Goal: Task Accomplishment & Management: Complete application form

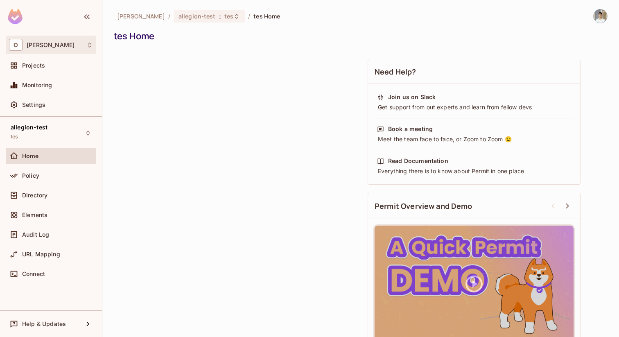
click at [59, 47] on div "O Omer Test" at bounding box center [51, 45] width 84 height 12
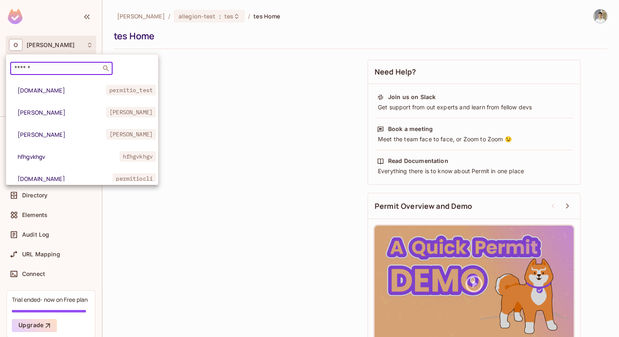
click at [71, 71] on input "text" at bounding box center [56, 68] width 86 height 8
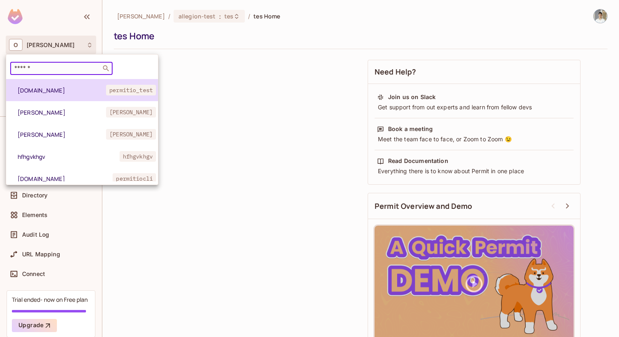
click at [32, 91] on span "[DOMAIN_NAME]" at bounding box center [62, 90] width 88 height 8
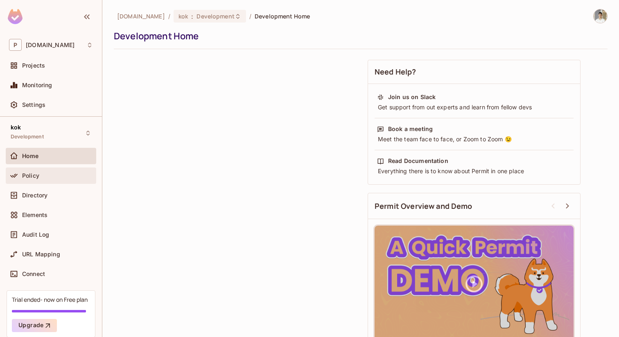
click at [47, 171] on div "Policy" at bounding box center [51, 176] width 84 height 10
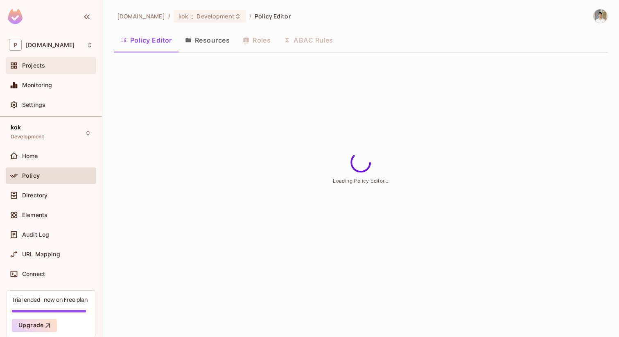
click at [61, 65] on div "Projects" at bounding box center [57, 65] width 71 height 7
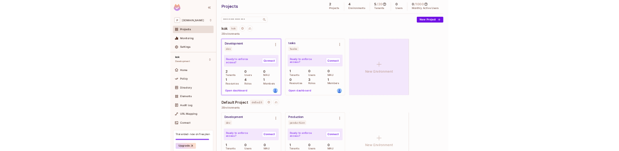
scroll to position [74, 0]
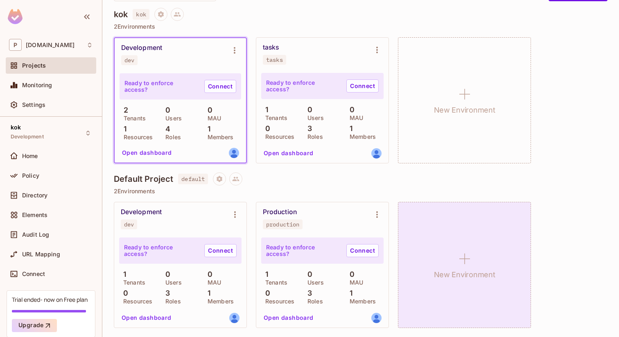
click at [530, 270] on div "New Environment" at bounding box center [464, 265] width 133 height 126
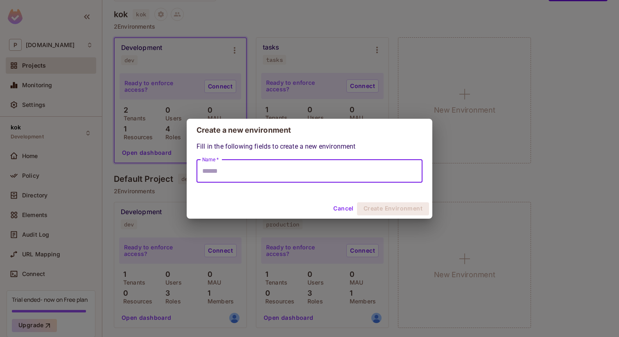
click at [361, 167] on input "Name *" at bounding box center [309, 171] width 226 height 23
type input "*********"
click at [404, 208] on button "Create Environment" at bounding box center [393, 208] width 72 height 13
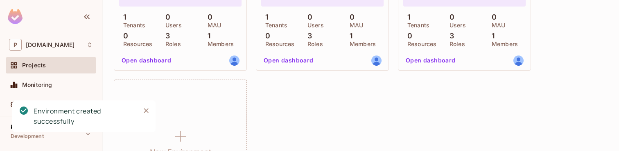
scroll to position [324, 0]
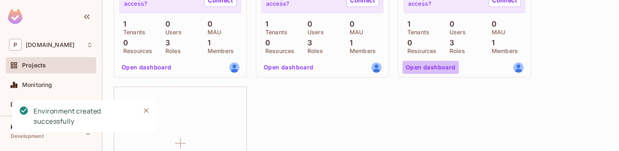
click at [443, 67] on button "Open dashboard" at bounding box center [430, 67] width 56 height 13
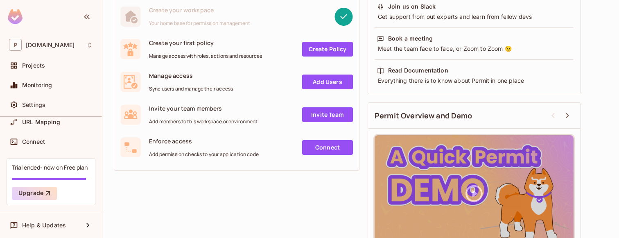
scroll to position [133, 0]
click at [45, 106] on div "Settings" at bounding box center [57, 105] width 71 height 7
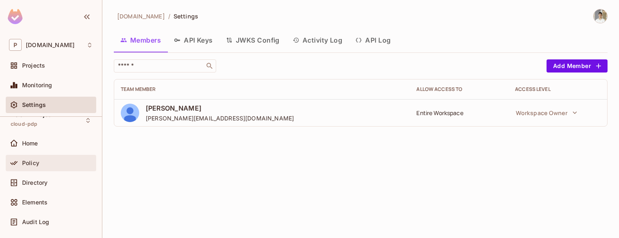
scroll to position [14, 0]
click at [56, 165] on div "Policy" at bounding box center [51, 162] width 84 height 10
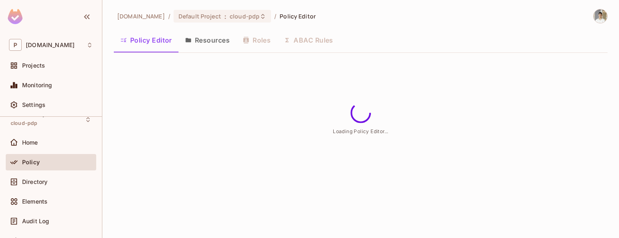
click at [230, 45] on button "Resources" at bounding box center [207, 40] width 58 height 20
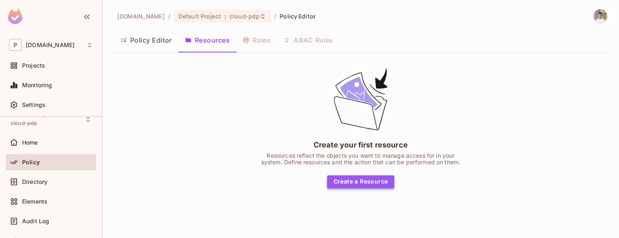
click at [381, 182] on button "Create a Resource" at bounding box center [361, 181] width 68 height 13
click at [342, 183] on button "Create a Resource" at bounding box center [361, 181] width 68 height 13
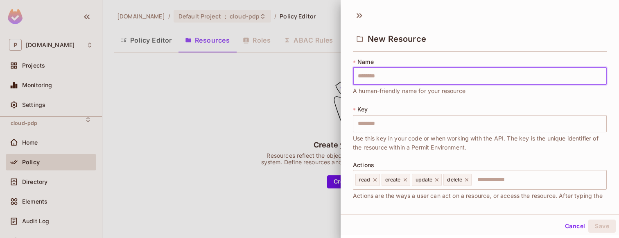
click at [449, 68] on input "text" at bounding box center [480, 76] width 254 height 17
type input "*"
type input "**"
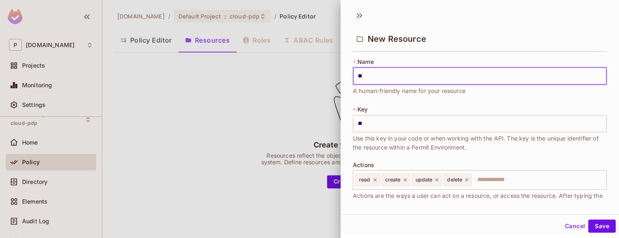
type input "***"
type input "****"
type input "*****"
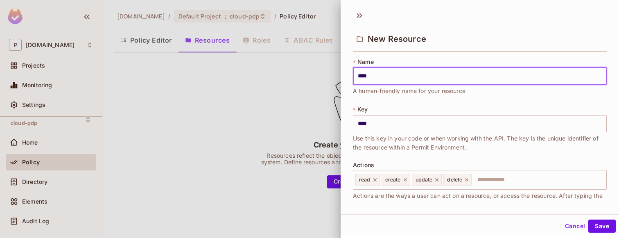
type input "*****"
type input "******"
type input "*******"
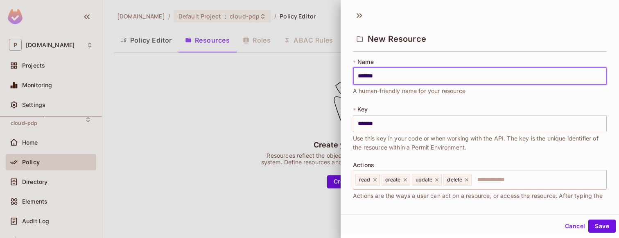
type input "********"
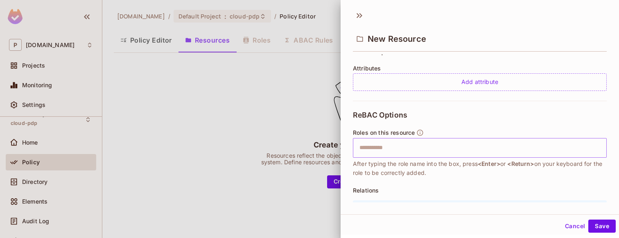
scroll to position [194, 0]
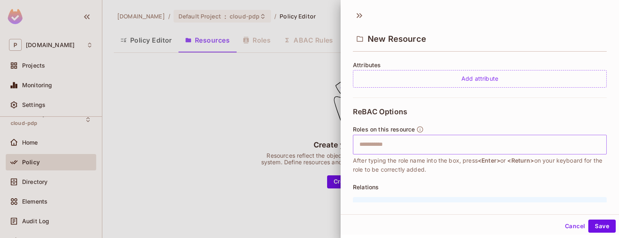
type input "********"
click at [480, 149] on input "text" at bounding box center [478, 144] width 248 height 16
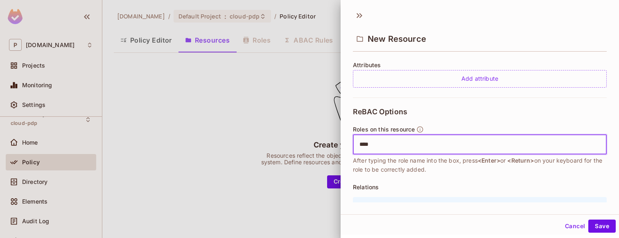
type input "*****"
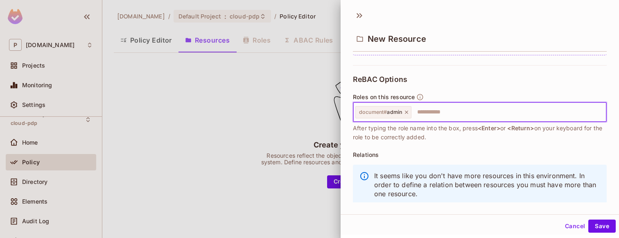
scroll to position [244, 0]
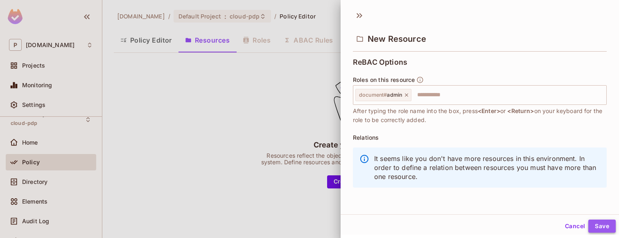
click at [597, 221] on button "Save" at bounding box center [601, 225] width 27 height 13
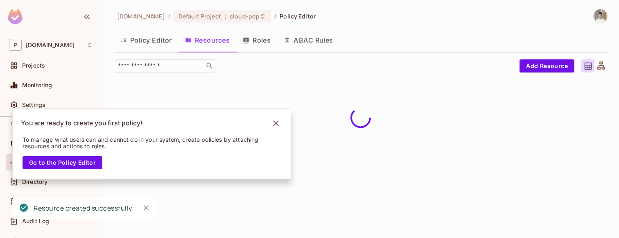
click at [259, 40] on button "Roles" at bounding box center [256, 40] width 41 height 20
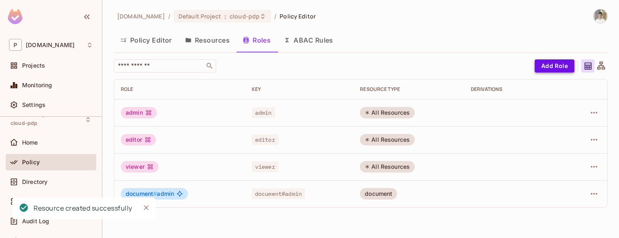
click at [561, 68] on button "Add Role" at bounding box center [555, 65] width 40 height 13
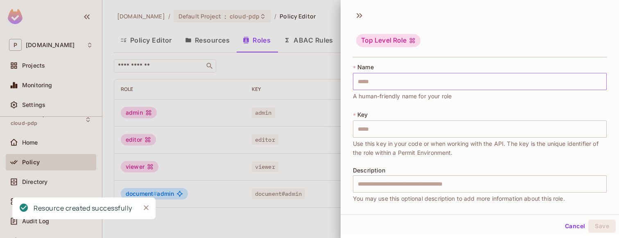
click at [459, 82] on input "text" at bounding box center [480, 81] width 254 height 17
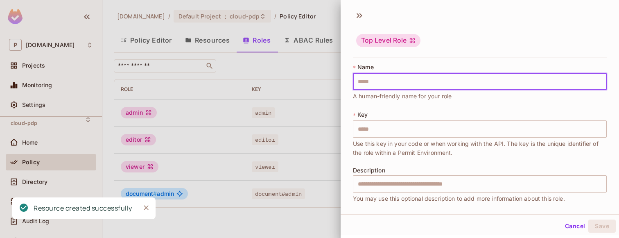
click at [279, 141] on div at bounding box center [309, 119] width 619 height 238
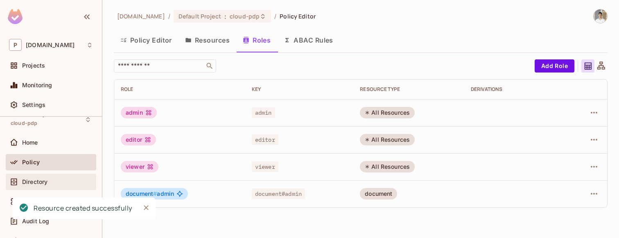
click at [33, 178] on span "Directory" at bounding box center [34, 181] width 25 height 7
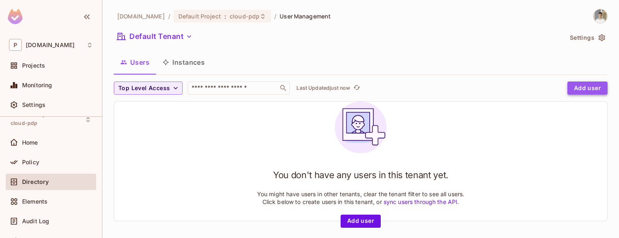
click at [593, 86] on button "Add user" at bounding box center [587, 87] width 40 height 13
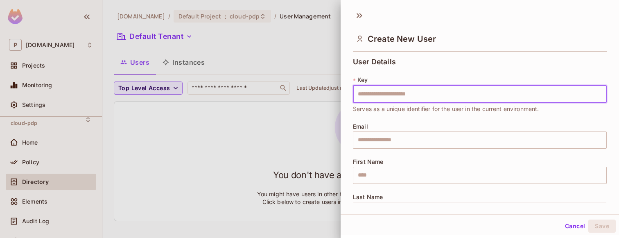
click at [537, 97] on input "text" at bounding box center [480, 94] width 254 height 17
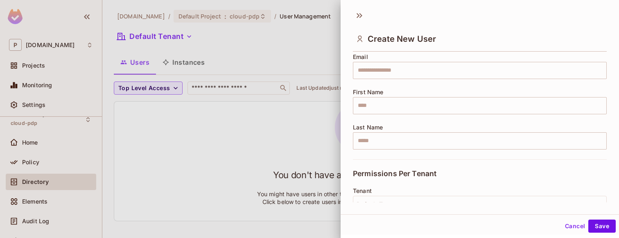
scroll to position [89, 0]
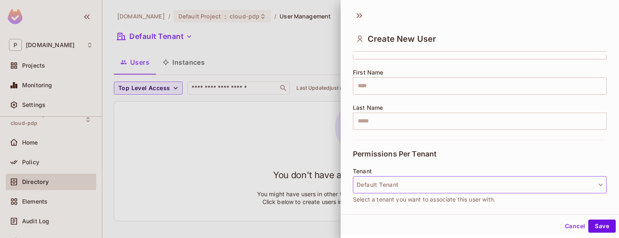
type input "****"
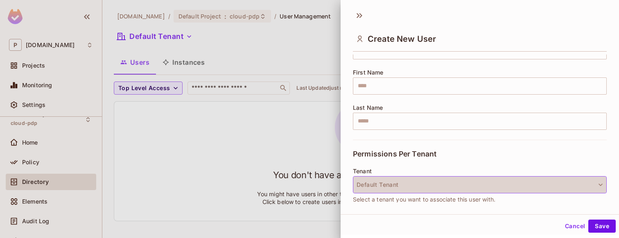
click at [495, 184] on button "Default Tenant" at bounding box center [480, 184] width 254 height 17
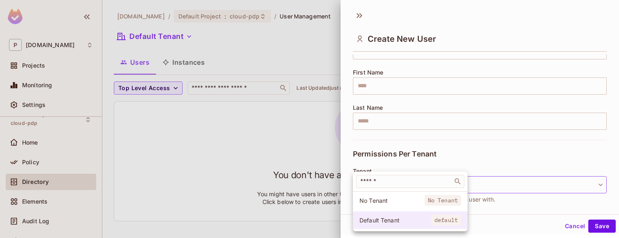
click at [431, 217] on span "default" at bounding box center [446, 219] width 30 height 11
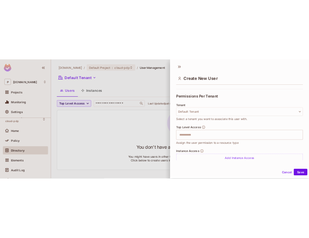
scroll to position [176, 0]
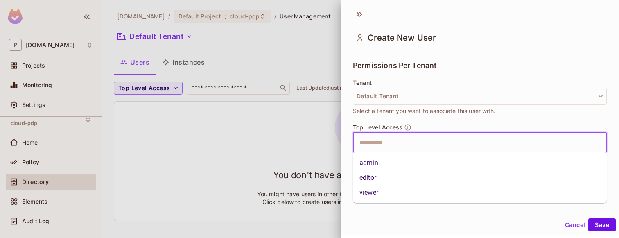
click at [472, 140] on input "text" at bounding box center [472, 142] width 236 height 16
click at [449, 159] on li "admin" at bounding box center [480, 163] width 254 height 15
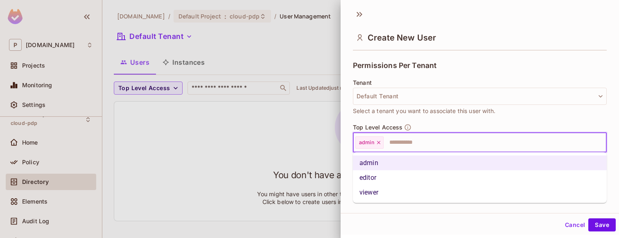
click at [465, 140] on input "text" at bounding box center [487, 142] width 206 height 16
click at [427, 180] on li "editor" at bounding box center [480, 177] width 254 height 15
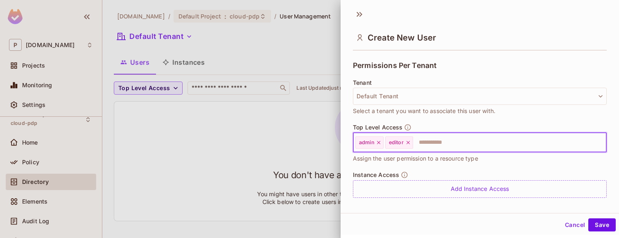
click at [464, 142] on input "text" at bounding box center [502, 142] width 177 height 16
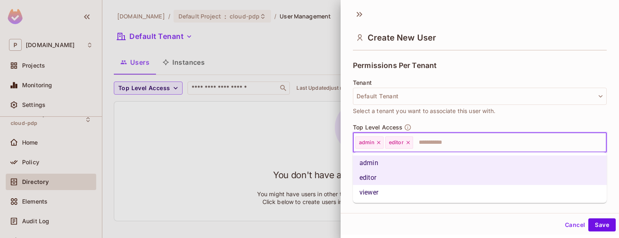
click at [429, 197] on li "viewer" at bounding box center [480, 192] width 254 height 15
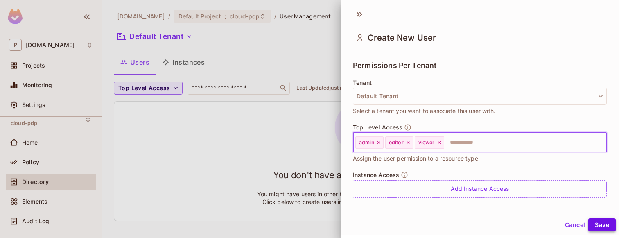
click at [607, 224] on button "Save" at bounding box center [601, 224] width 27 height 13
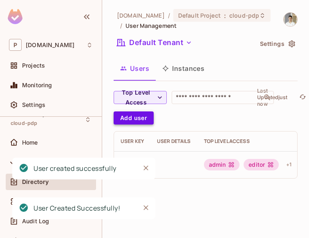
click at [138, 121] on button "Add user" at bounding box center [134, 117] width 40 height 13
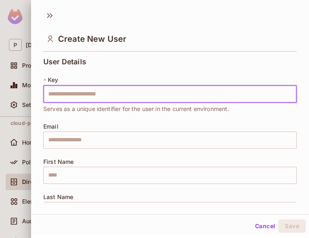
click at [194, 92] on input "text" at bounding box center [170, 94] width 254 height 17
type input "*"
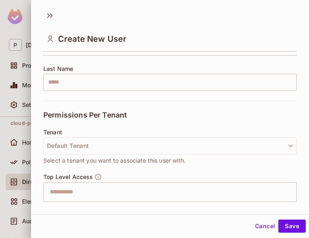
scroll to position [149, 0]
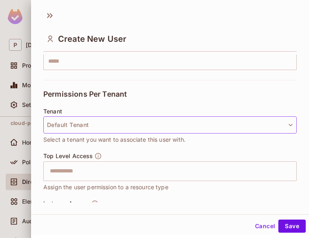
type input "******"
click at [168, 120] on button "Default Tenant" at bounding box center [170, 124] width 254 height 17
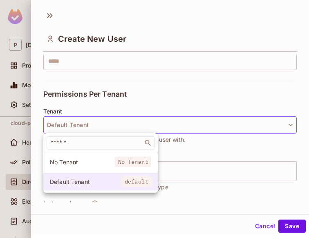
click at [125, 177] on span "default" at bounding box center [137, 181] width 30 height 11
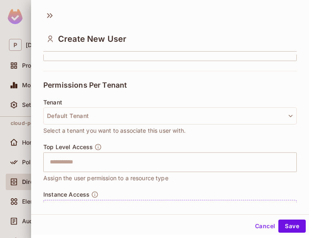
scroll to position [167, 0]
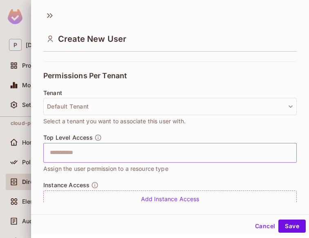
click at [160, 156] on input "text" at bounding box center [163, 152] width 236 height 16
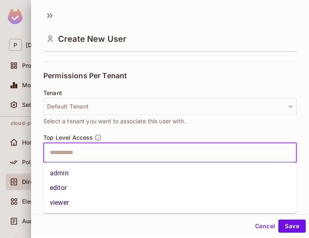
click at [143, 176] on li "admin" at bounding box center [170, 173] width 254 height 15
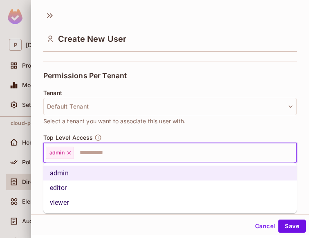
click at [160, 157] on input "text" at bounding box center [178, 152] width 206 height 16
click at [143, 190] on li "editor" at bounding box center [170, 187] width 254 height 15
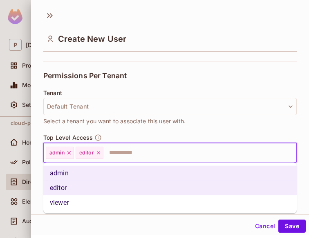
click at [170, 156] on input "text" at bounding box center [192, 152] width 177 height 16
click at [153, 200] on li "viewer" at bounding box center [170, 202] width 254 height 15
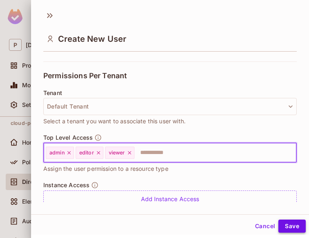
click at [290, 226] on button "Save" at bounding box center [292, 225] width 27 height 13
